Goal: Task Accomplishment & Management: Use online tool/utility

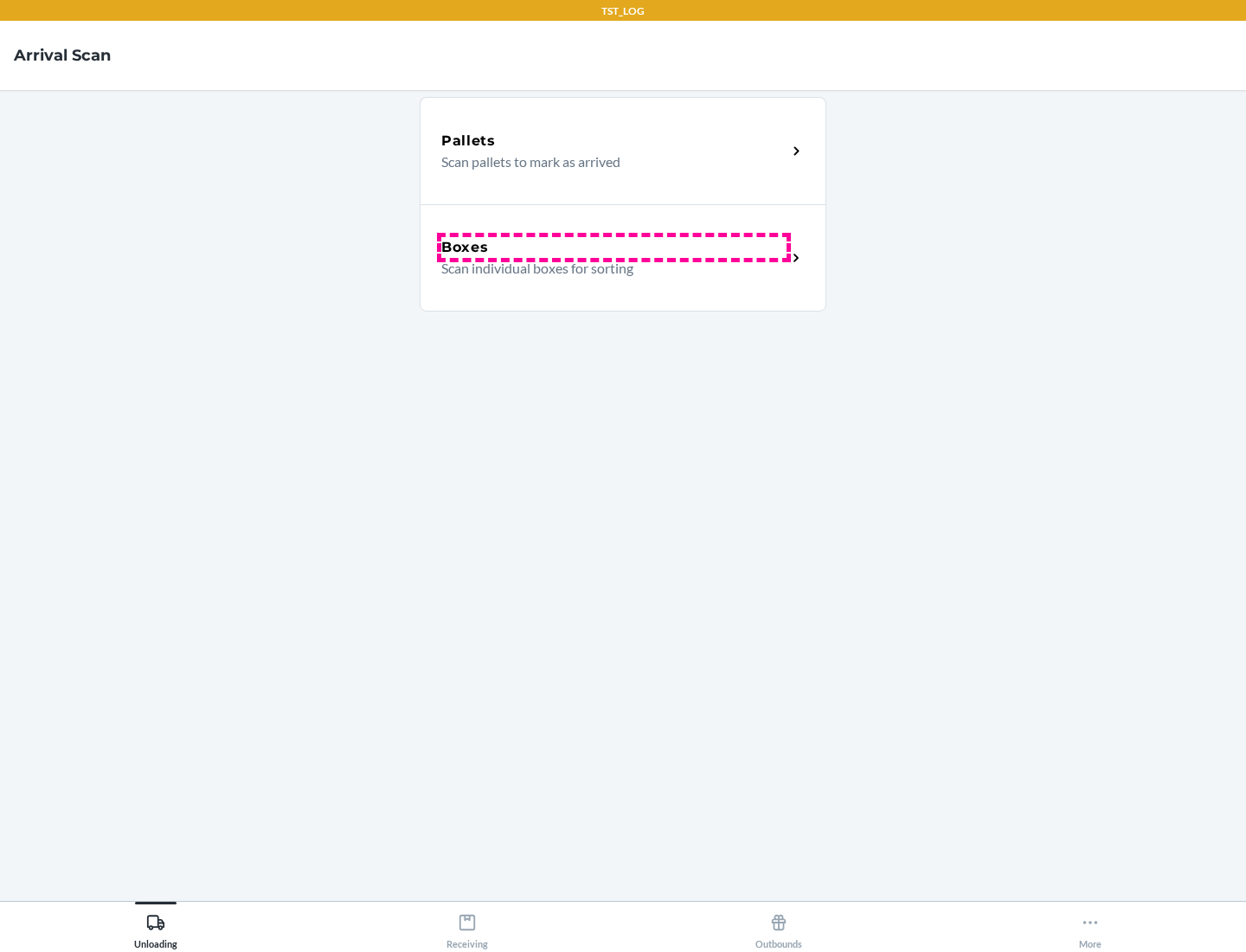
click at [614, 248] on div "Boxes" at bounding box center [614, 248] width 345 height 21
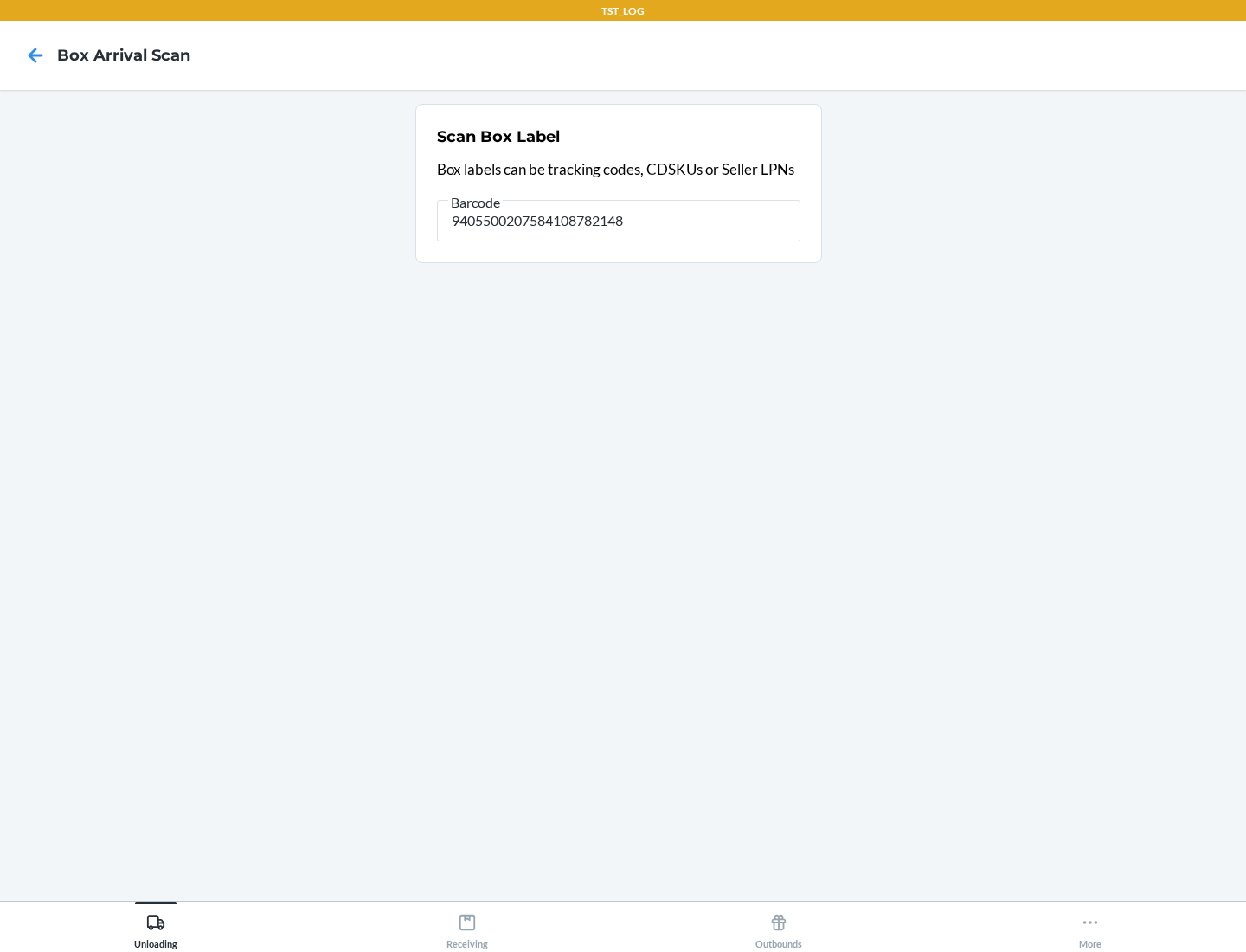
type input "9405500207584108782148"
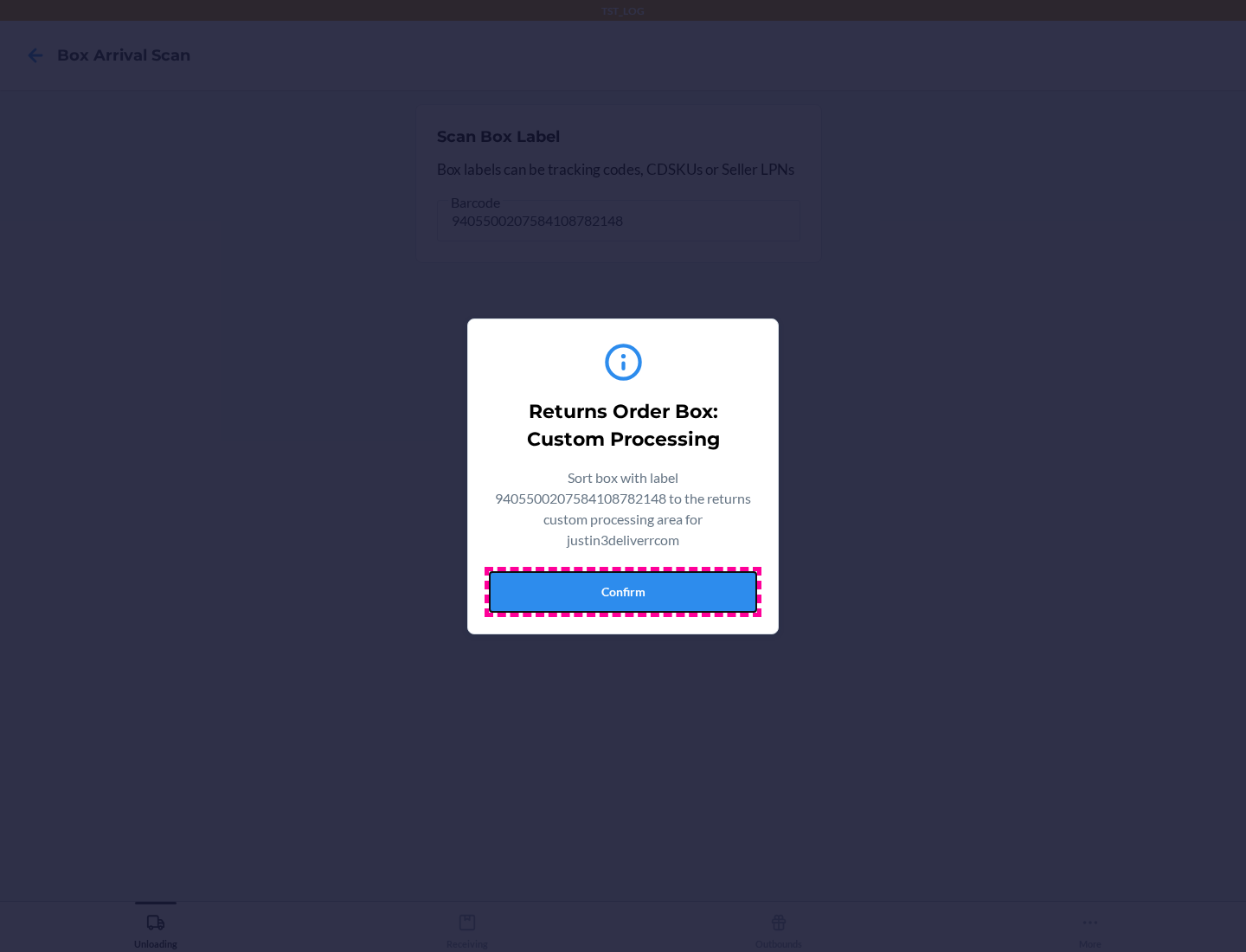
click at [623, 591] on button "Confirm" at bounding box center [623, 592] width 269 height 42
